Goal: Communication & Community: Answer question/provide support

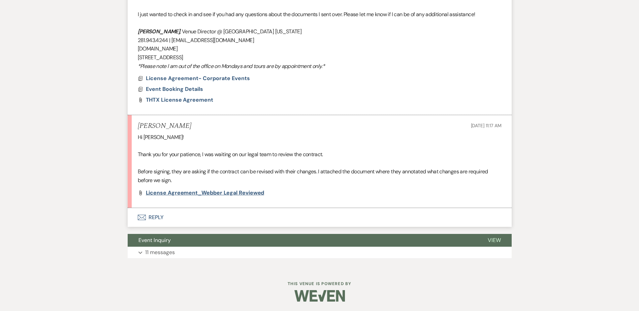
scroll to position [525, 0]
click at [204, 192] on span "License Agreement_Webber Legal Reviewed" at bounding box center [205, 192] width 119 height 7
click at [156, 218] on button "Envelope Reply" at bounding box center [320, 217] width 384 height 19
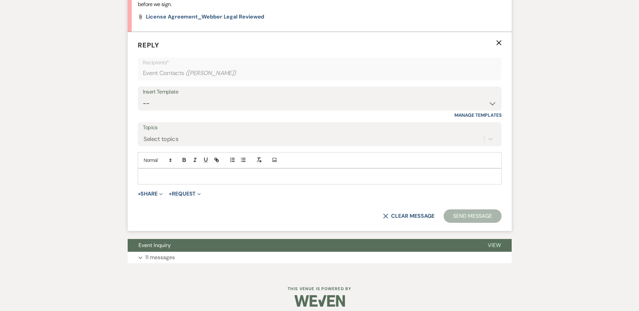
scroll to position [706, 0]
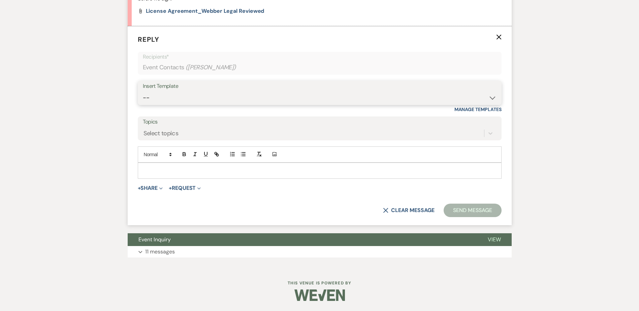
click at [161, 93] on select "-- Wedding Inquiry Follow Up: 2-3 days after initial lead- Avg Cost + Albums Th…" at bounding box center [320, 97] width 354 height 13
select select "1516"
click at [143, 91] on select "-- Wedding Inquiry Follow Up: 2-3 days after initial lead- Avg Cost + Albums Th…" at bounding box center [320, 97] width 354 height 13
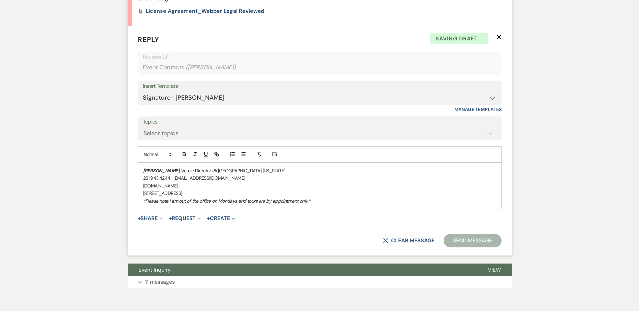
click at [140, 169] on div "[PERSON_NAME] , Venue Director @ [GEOGRAPHIC_DATA] [US_STATE] 281.943.4244 | [E…" at bounding box center [319, 186] width 363 height 46
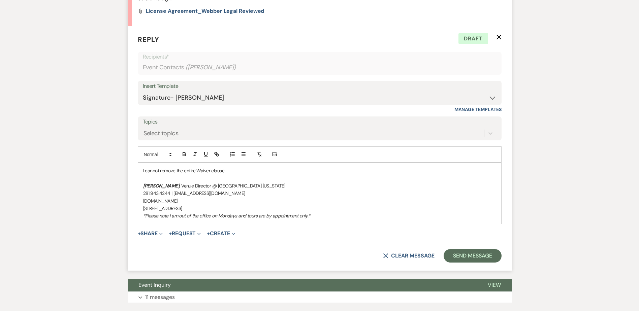
click at [234, 171] on p "I cannot remove the entire Waiver clause." at bounding box center [319, 170] width 353 height 7
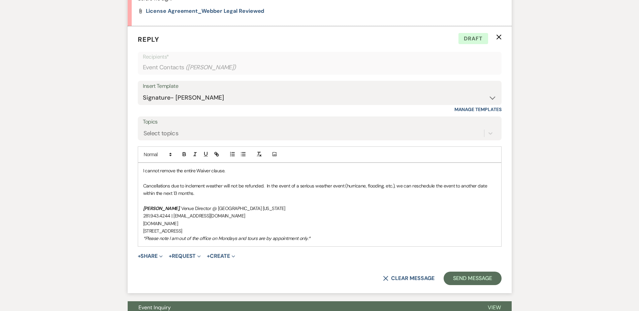
click at [300, 186] on p "Cancellations due to inclement weather will not be refunded. In the event of a …" at bounding box center [319, 189] width 353 height 15
click at [244, 193] on p "Cancellations due to inclement weather will not be refunded. In the event of a …" at bounding box center [319, 189] width 353 height 15
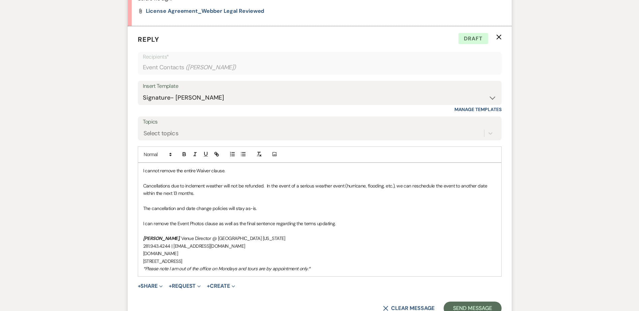
click at [142, 170] on div "I cannot remove the entire Waiver clause. Cancellations due to inclement weathe…" at bounding box center [319, 220] width 363 height 114
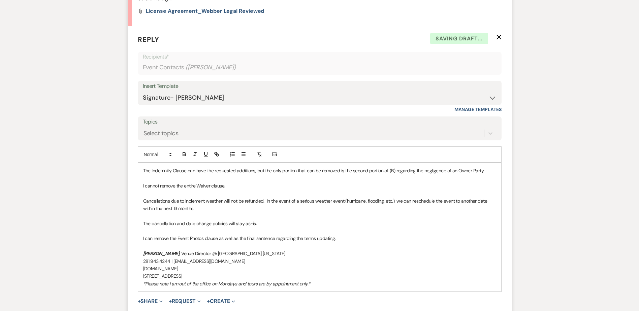
click at [225, 186] on p "I cannot remove the entire Waiver clause." at bounding box center [319, 185] width 353 height 7
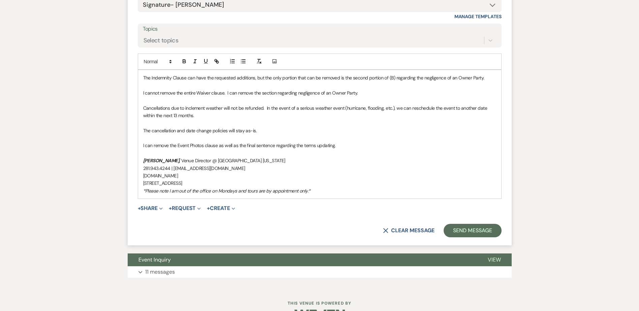
scroll to position [819, 0]
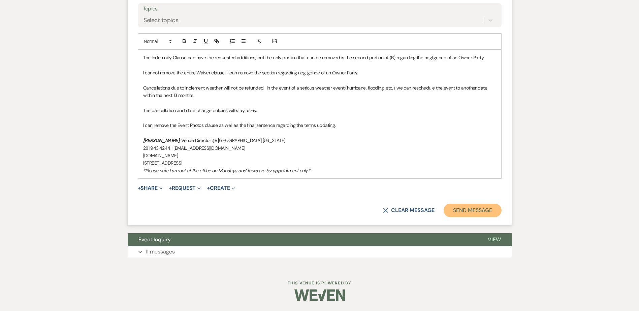
click at [481, 208] on button "Send Message" at bounding box center [473, 210] width 58 height 13
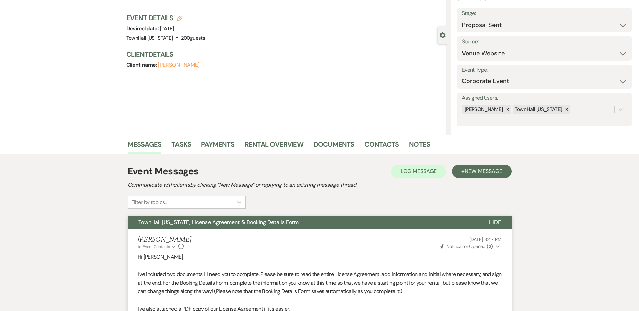
scroll to position [0, 0]
